Goal: Information Seeking & Learning: Learn about a topic

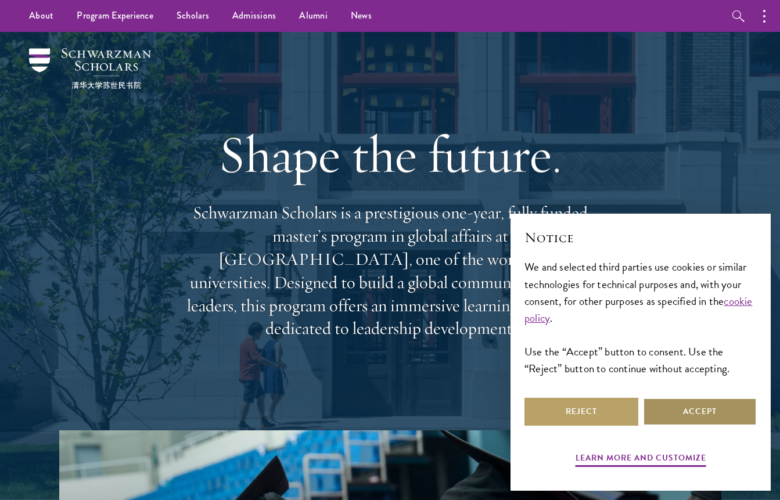
click at [696, 402] on button "Accept" at bounding box center [700, 412] width 114 height 28
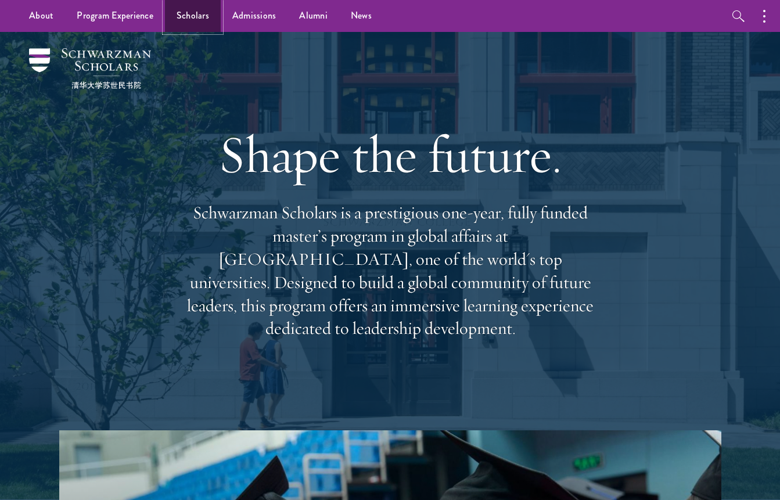
click at [196, 15] on link "Scholars" at bounding box center [193, 16] width 56 height 32
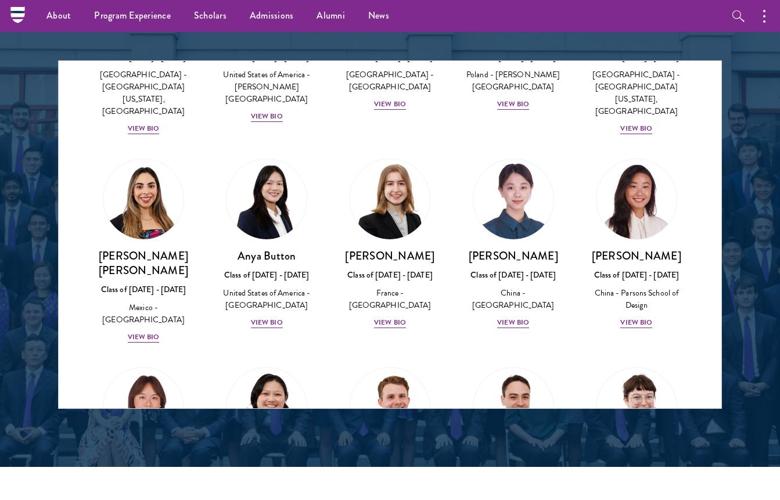
scroll to position [955, 0]
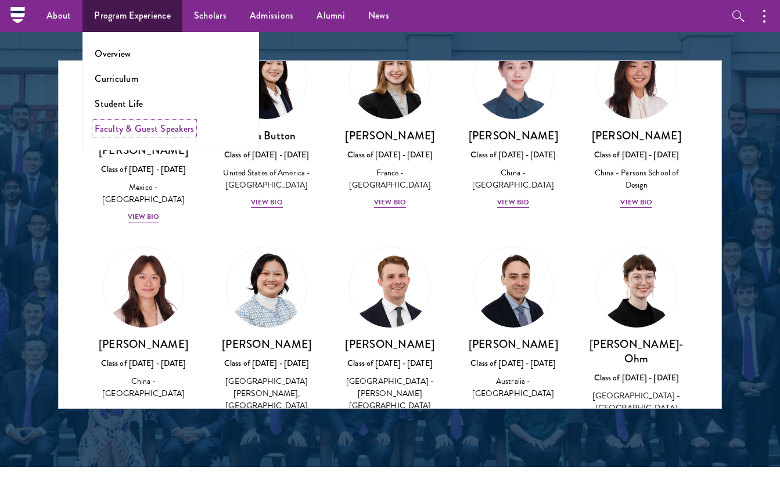
click at [135, 127] on link "Faculty & Guest Speakers" at bounding box center [144, 128] width 99 height 13
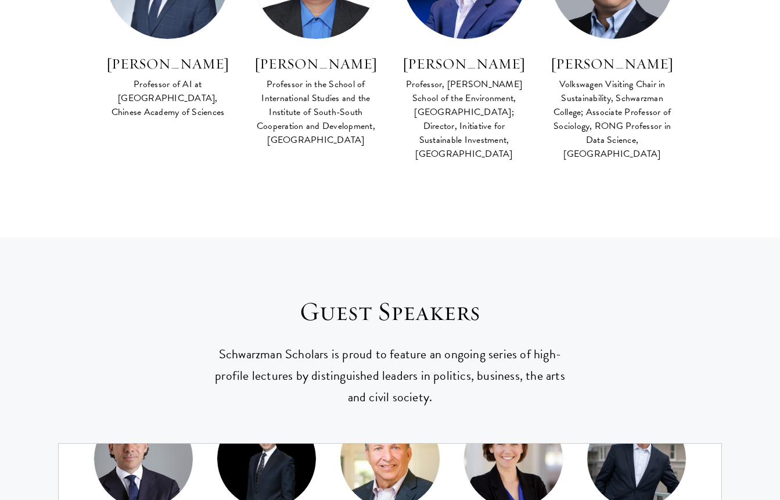
scroll to position [249, 0]
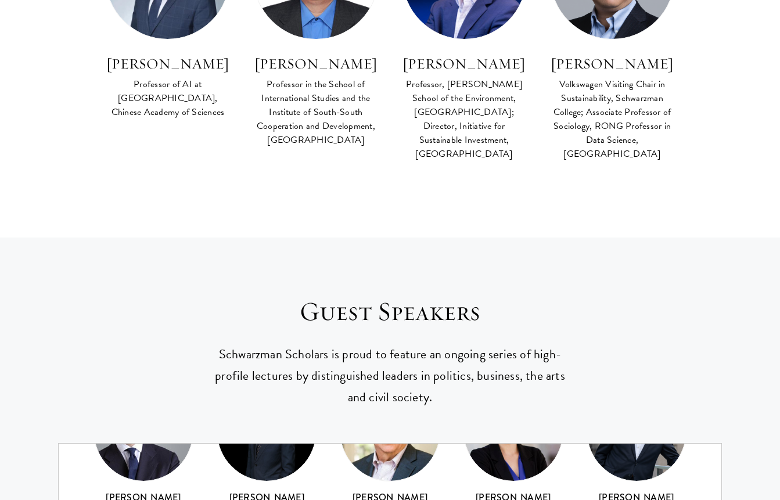
click at [608, 347] on div "Condoleezza Rice 66th United States Secretary Of State Dambisa Moyo Economist &…" at bounding box center [390, 492] width 662 height 596
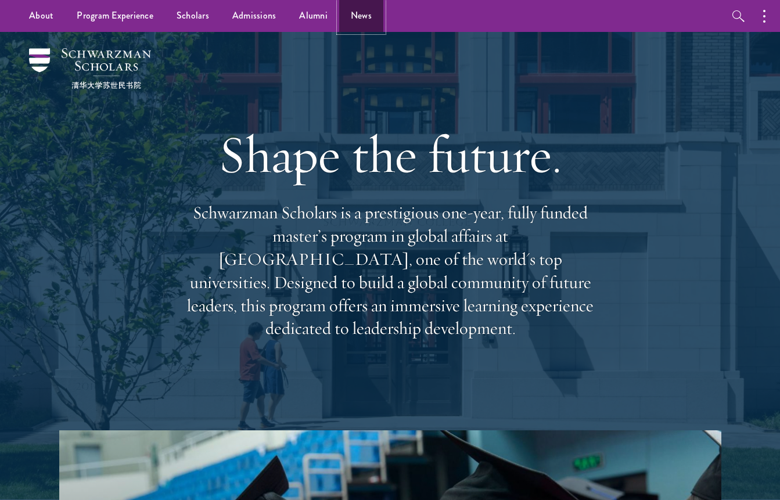
click at [348, 22] on link "News" at bounding box center [361, 16] width 44 height 32
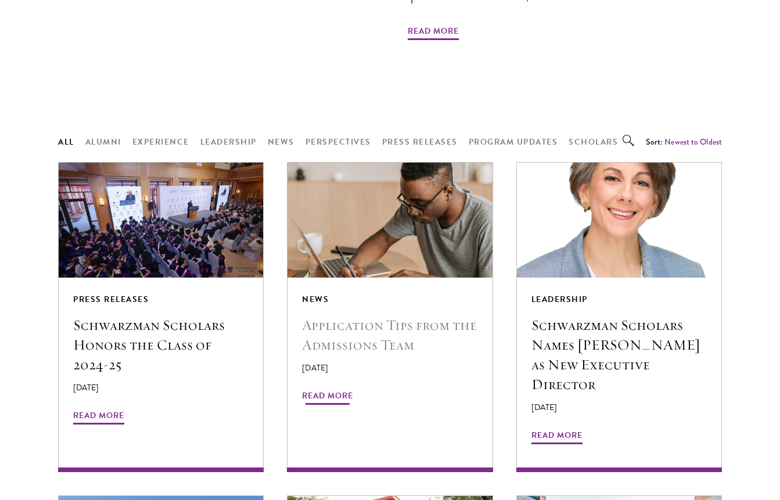
scroll to position [892, 0]
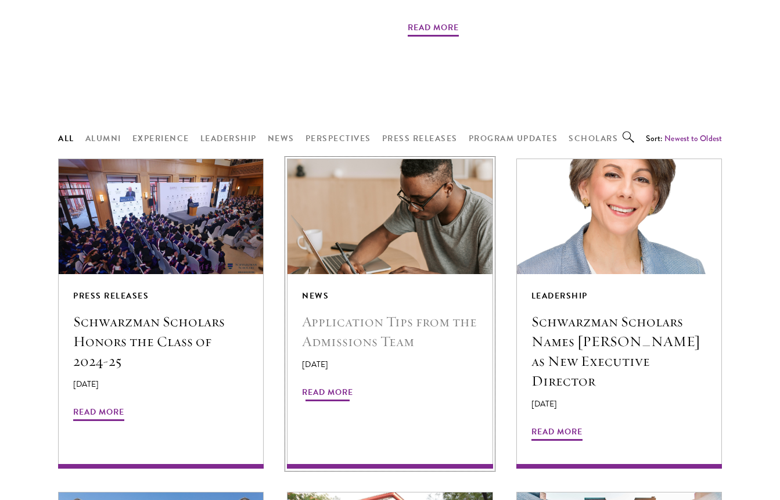
click at [384, 312] on h5 "Application Tips from the Admissions Team" at bounding box center [389, 331] width 175 height 39
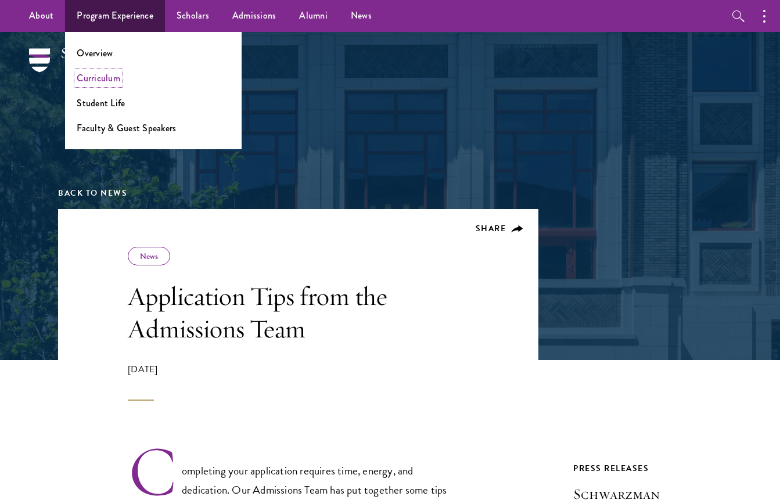
click at [96, 77] on link "Curriculum" at bounding box center [99, 77] width 44 height 13
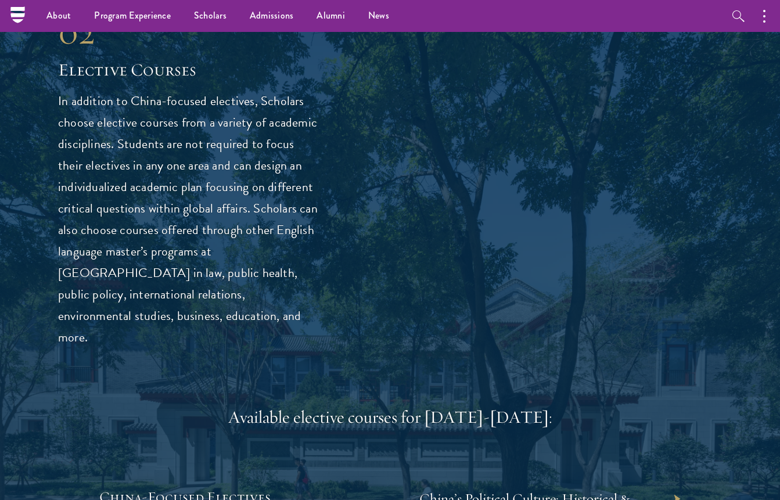
scroll to position [3127, 0]
